Goal: Information Seeking & Learning: Learn about a topic

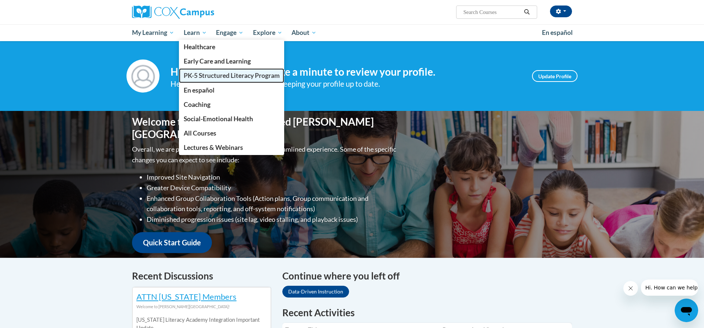
click at [201, 72] on span "PK-5 Structured Literacy Program" at bounding box center [232, 76] width 96 height 8
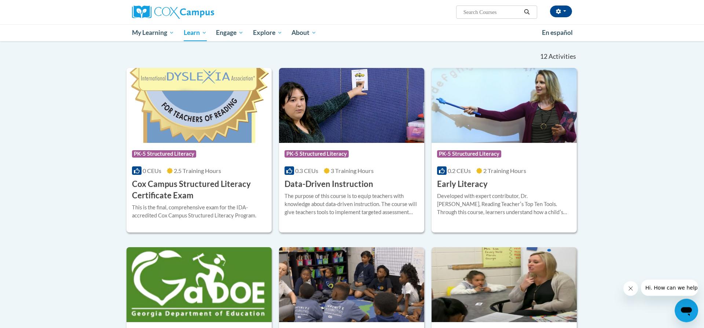
scroll to position [225, 0]
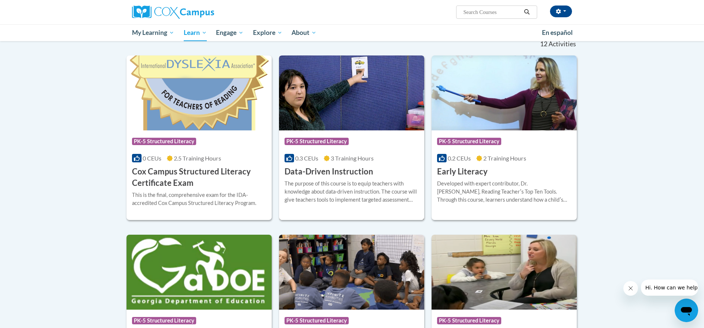
click at [351, 171] on h3 "Data-Driven Instruction" at bounding box center [329, 171] width 89 height 11
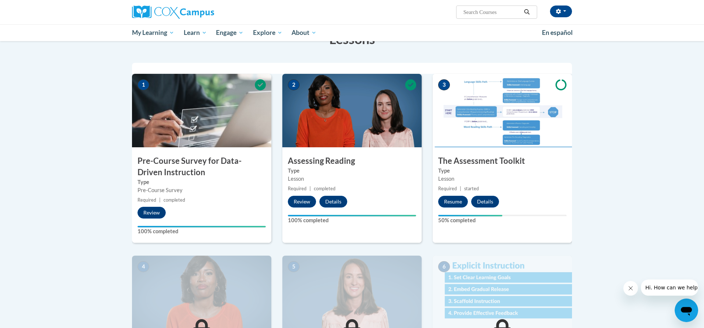
scroll to position [112, 0]
